Goal: Transaction & Acquisition: Book appointment/travel/reservation

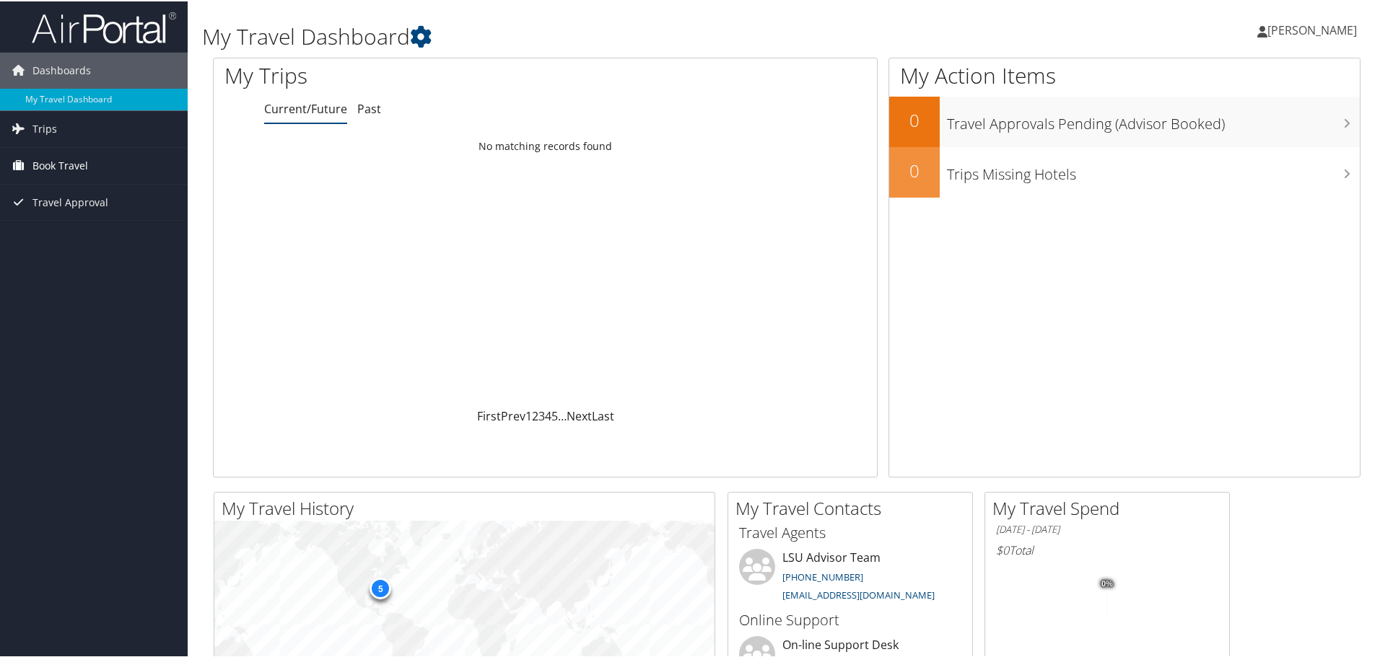
click at [40, 167] on span "Book Travel" at bounding box center [60, 165] width 56 height 36
click at [49, 214] on link "Book/Manage Online Trips" at bounding box center [94, 215] width 188 height 22
click at [66, 159] on span "Book Travel" at bounding box center [60, 165] width 56 height 36
click at [76, 211] on link "Book/Manage Online Trips" at bounding box center [94, 215] width 188 height 22
